Goal: Transaction & Acquisition: Purchase product/service

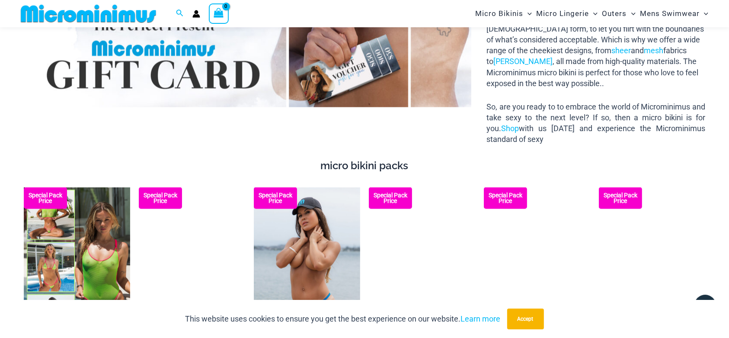
scroll to position [1249, 0]
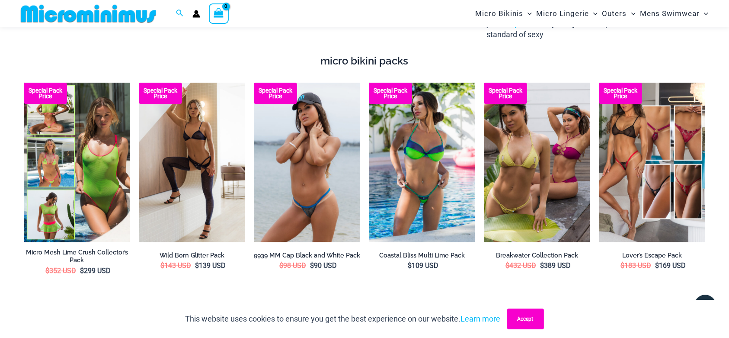
click at [536, 318] on button "Accept" at bounding box center [525, 318] width 37 height 21
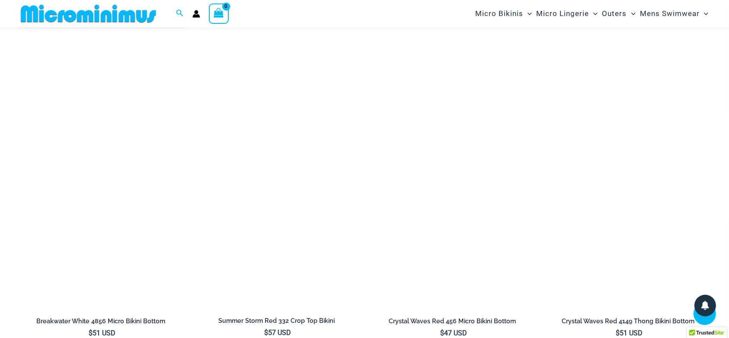
scroll to position [2536, 0]
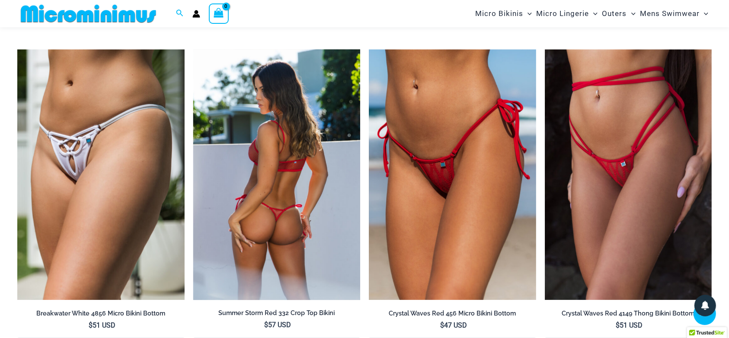
click at [324, 202] on img at bounding box center [276, 174] width 167 height 251
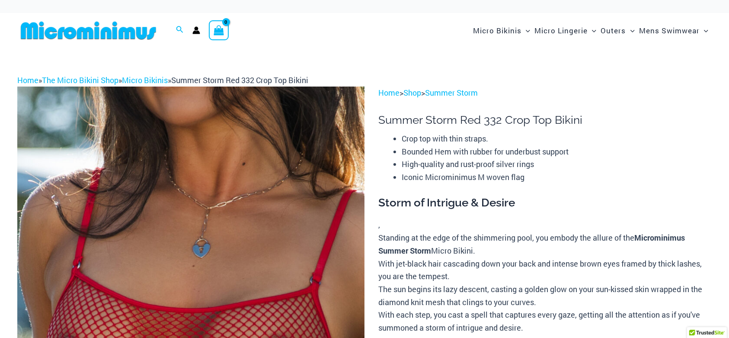
scroll to position [190, 0]
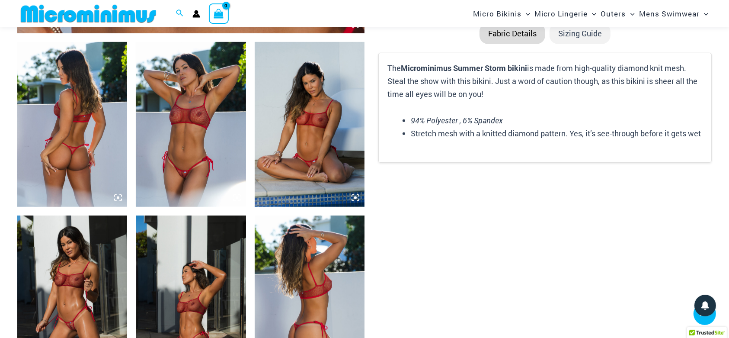
click at [352, 197] on icon at bounding box center [356, 198] width 8 height 8
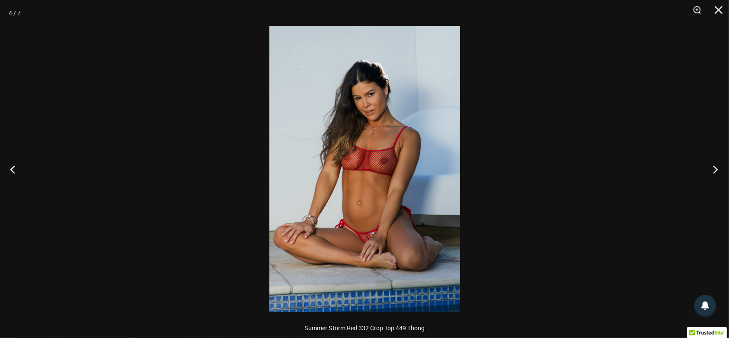
click at [711, 165] on button "Next" at bounding box center [713, 169] width 32 height 43
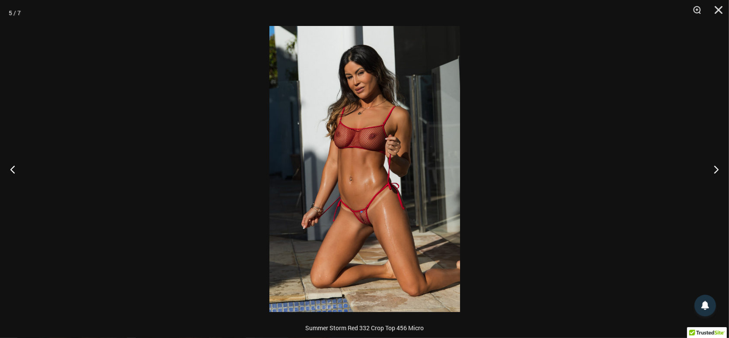
click at [440, 143] on img at bounding box center [365, 169] width 191 height 286
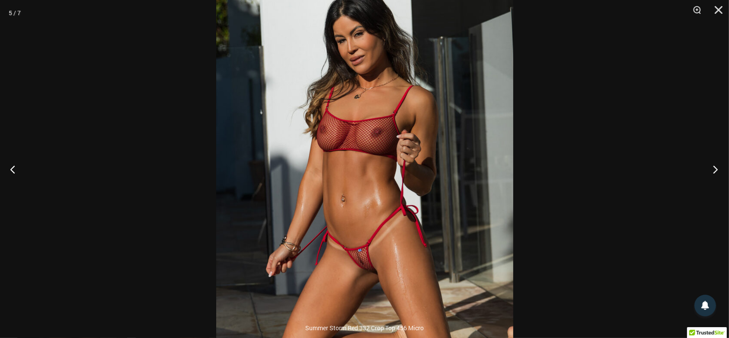
click at [715, 169] on button "Next" at bounding box center [713, 169] width 32 height 43
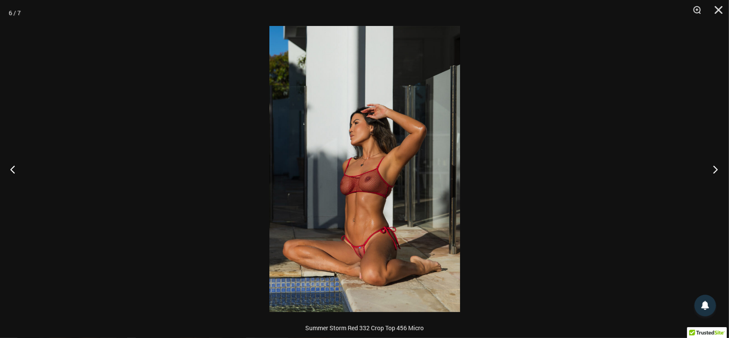
click at [715, 169] on button "Next" at bounding box center [713, 169] width 32 height 43
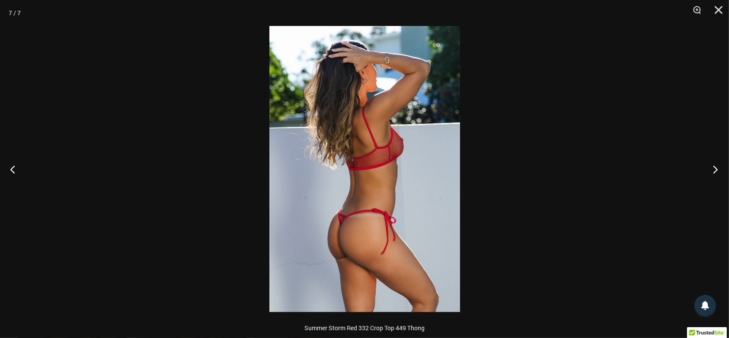
click at [715, 169] on button "Next" at bounding box center [713, 169] width 32 height 43
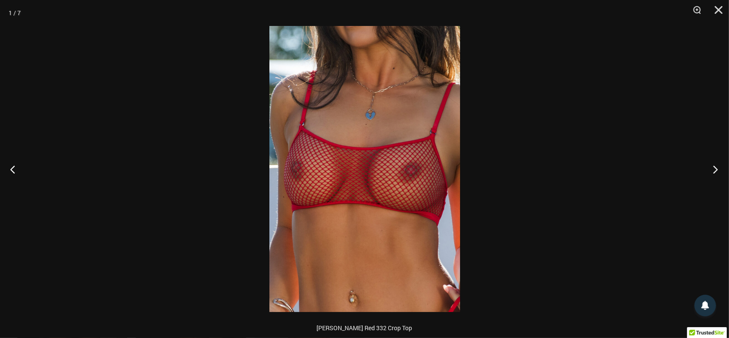
click at [715, 169] on button "Next" at bounding box center [713, 169] width 32 height 43
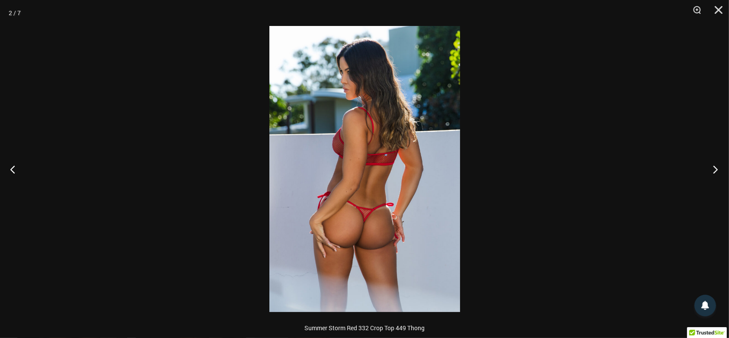
click at [715, 169] on button "Next" at bounding box center [713, 169] width 32 height 43
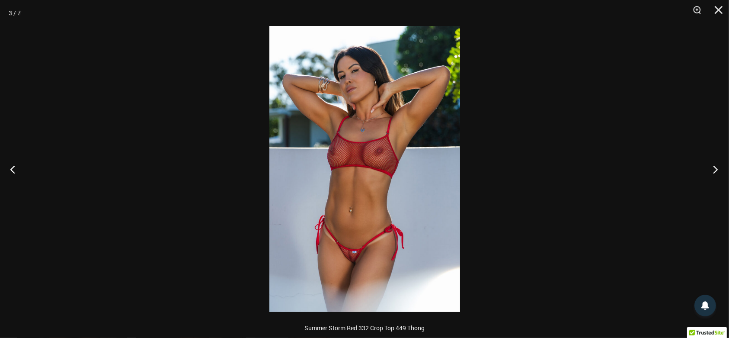
click at [715, 169] on button "Next" at bounding box center [713, 169] width 32 height 43
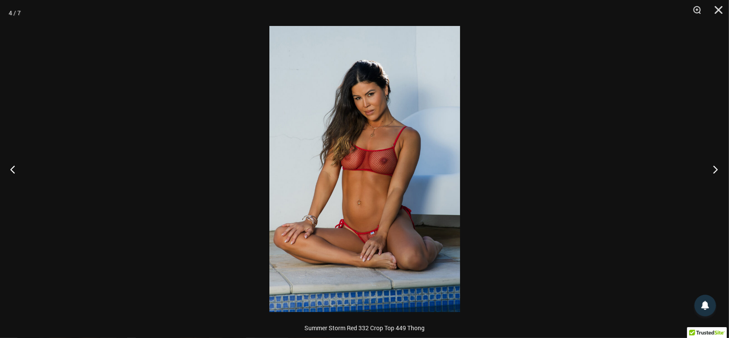
click at [715, 169] on button "Next" at bounding box center [713, 169] width 32 height 43
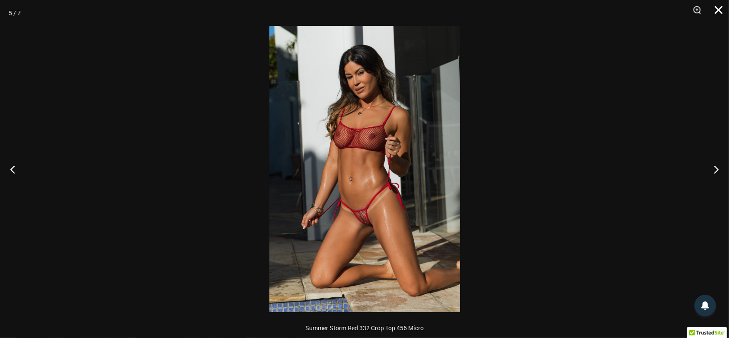
click at [717, 6] on button "Close" at bounding box center [716, 13] width 22 height 26
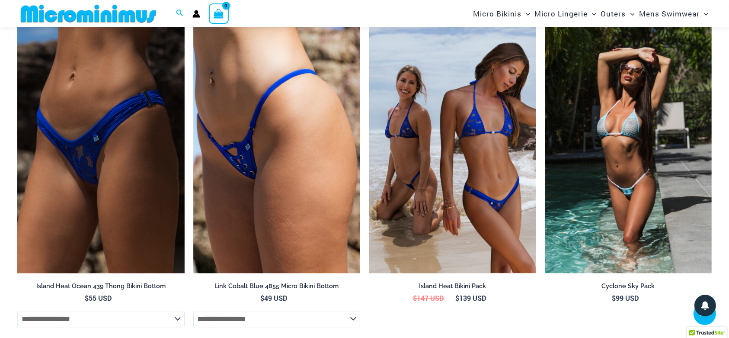
scroll to position [1645, 0]
